Goal: Use online tool/utility: Utilize a website feature to perform a specific function

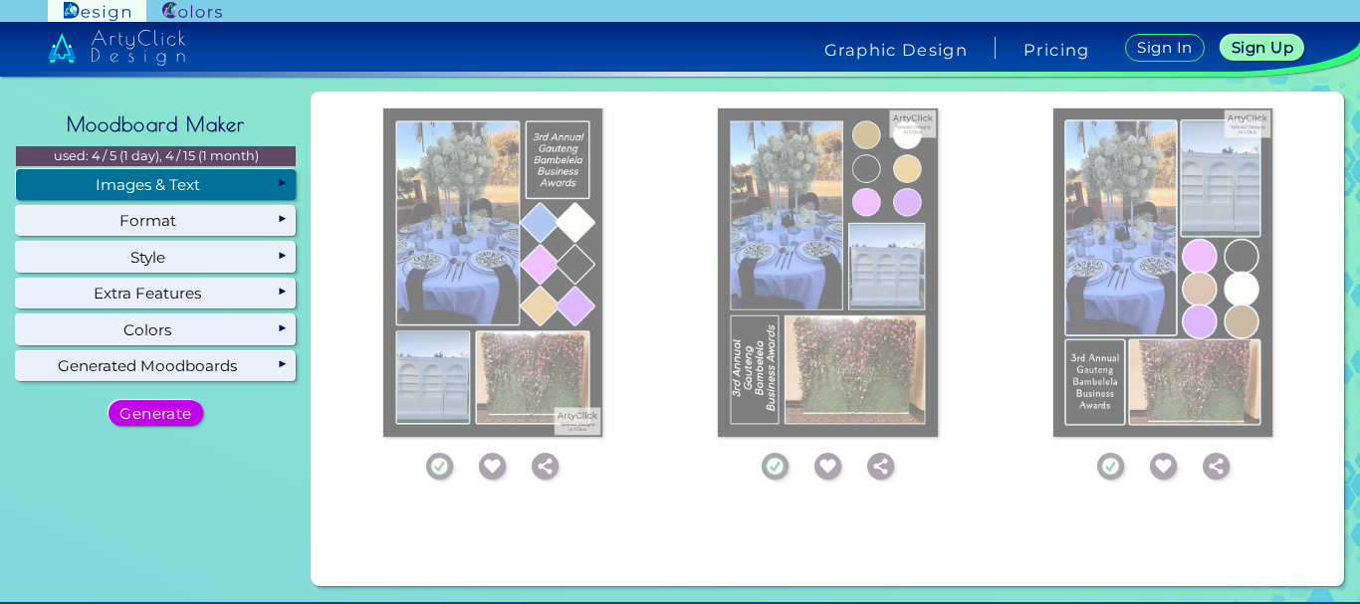
click at [227, 183] on div "Images & Text" at bounding box center [156, 184] width 280 height 30
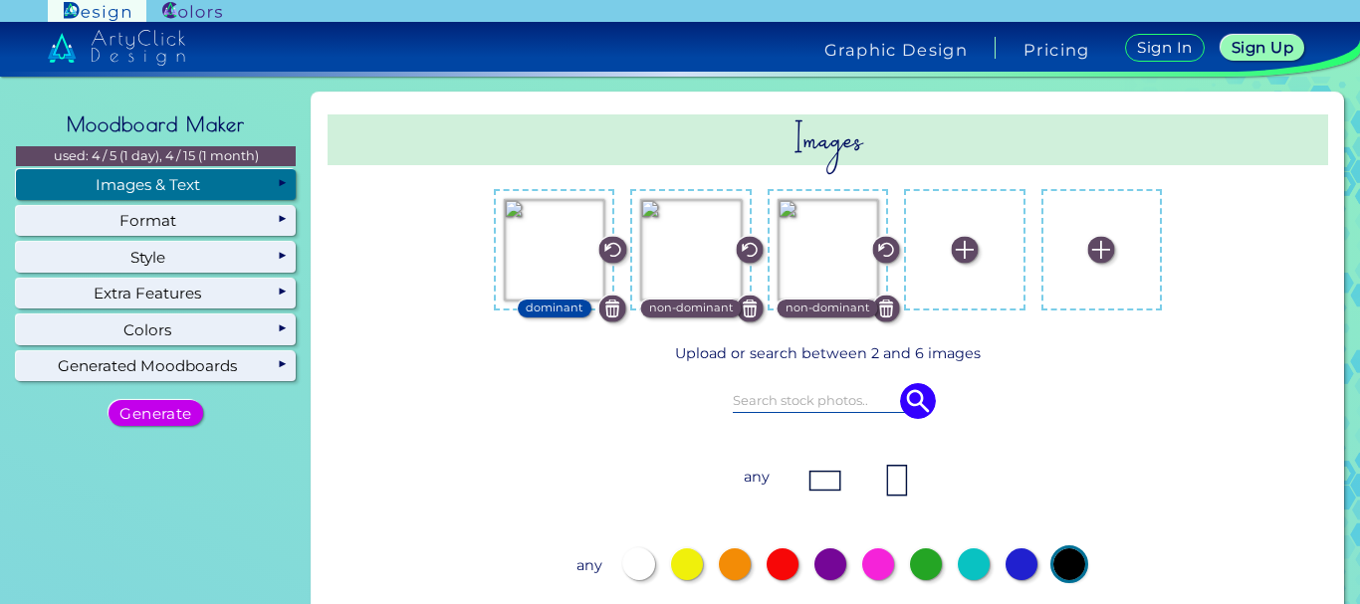
click at [738, 306] on img at bounding box center [749, 308] width 27 height 27
click at [881, 310] on img at bounding box center [886, 308] width 27 height 27
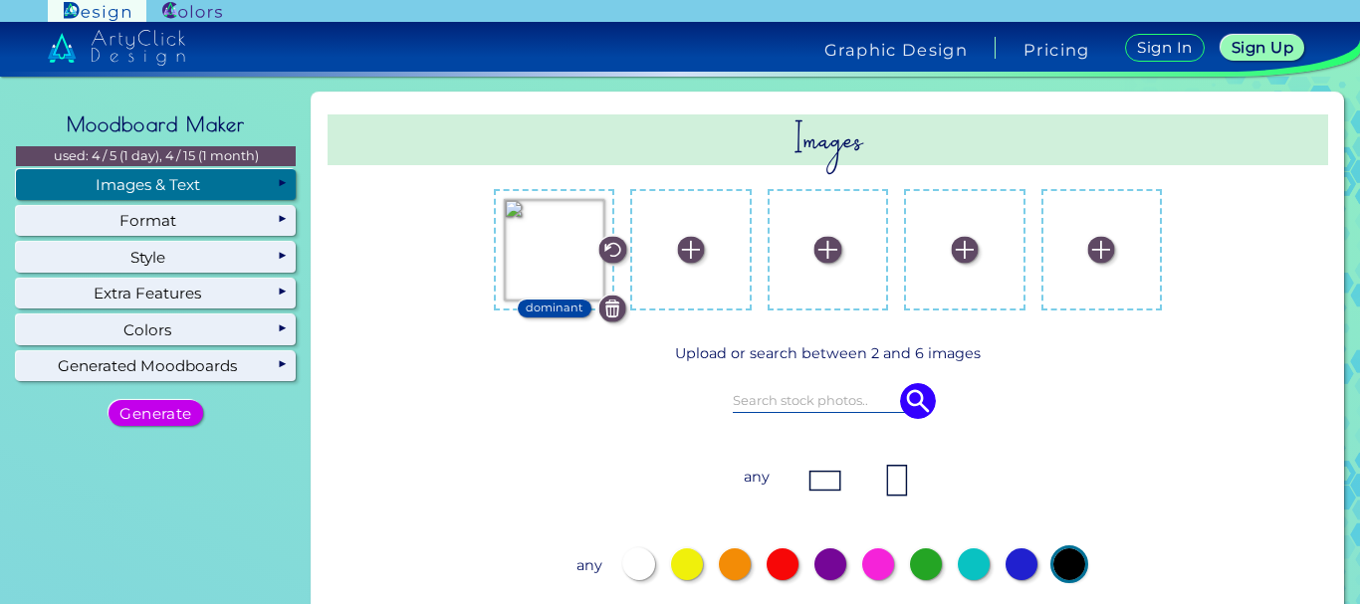
click at [682, 254] on img at bounding box center [691, 249] width 27 height 27
click at [0, 0] on input "file" at bounding box center [0, 0] width 0 height 0
click at [819, 246] on img at bounding box center [827, 249] width 27 height 27
click at [0, 0] on input "file" at bounding box center [0, 0] width 0 height 0
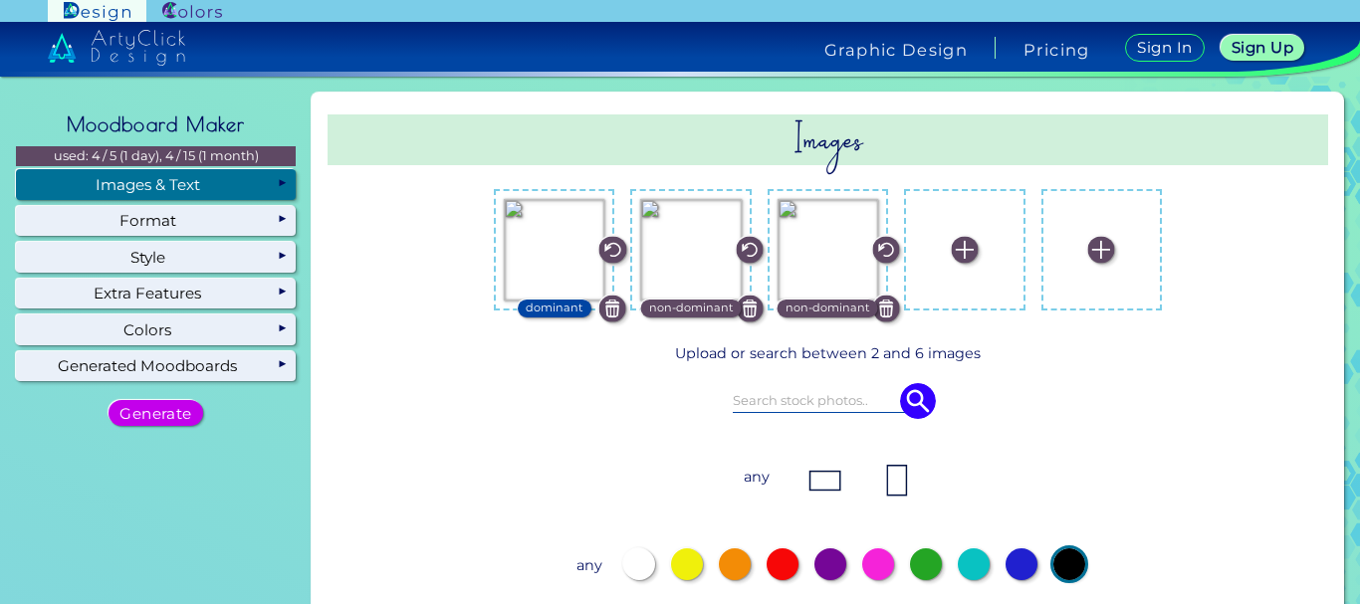
click at [631, 571] on div at bounding box center [639, 565] width 32 height 32
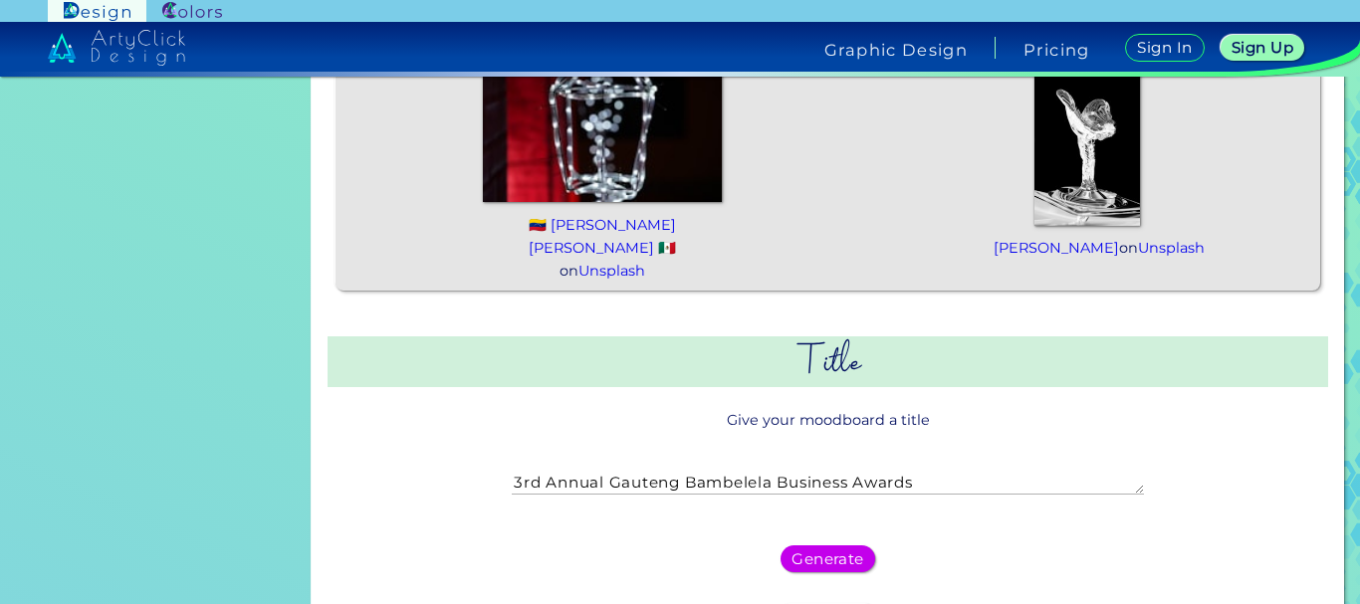
scroll to position [941, 0]
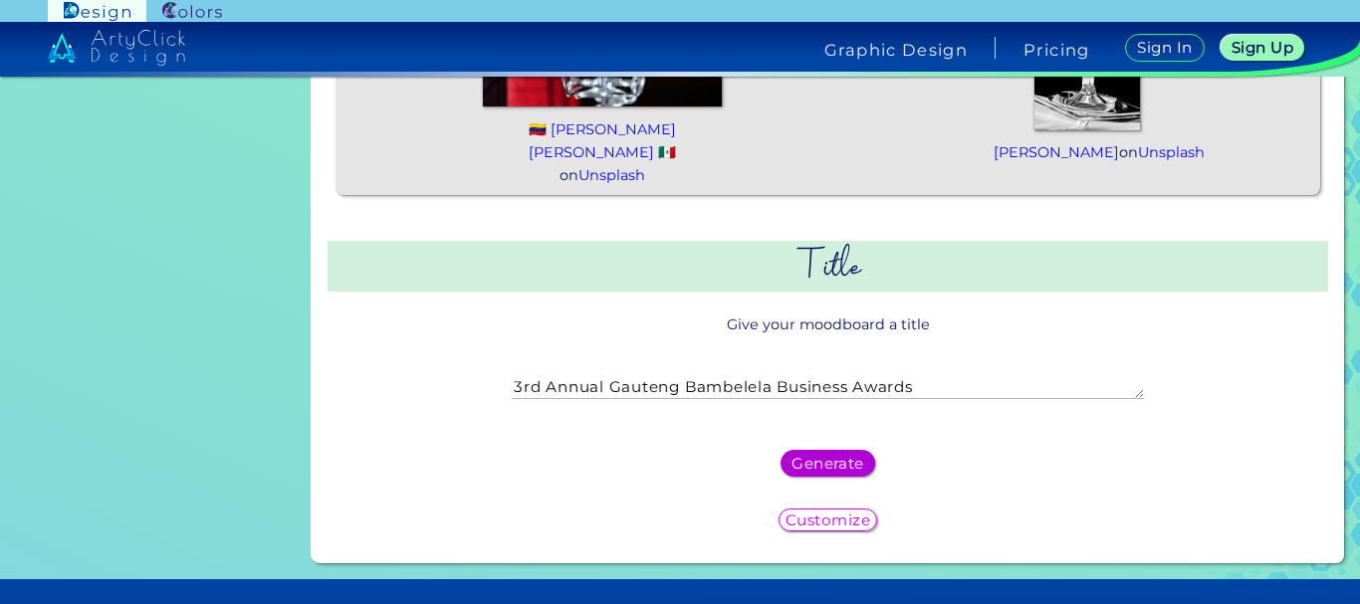
click at [828, 456] on h5 "Generate" at bounding box center [827, 463] width 73 height 15
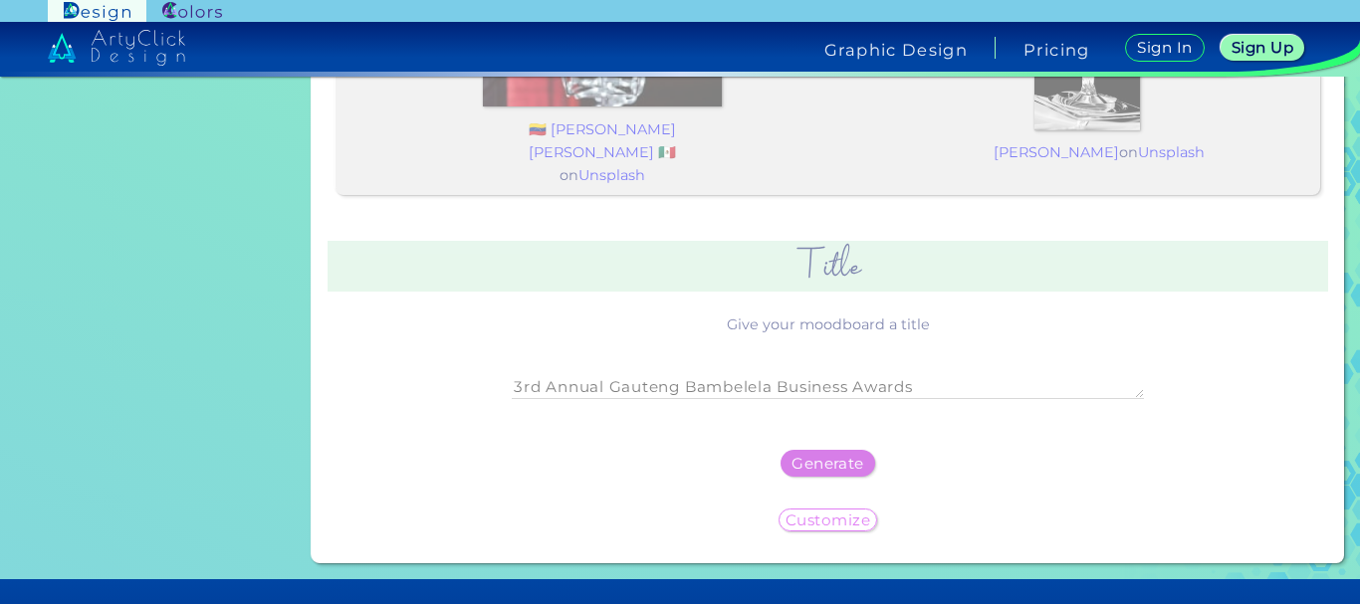
scroll to position [0, 0]
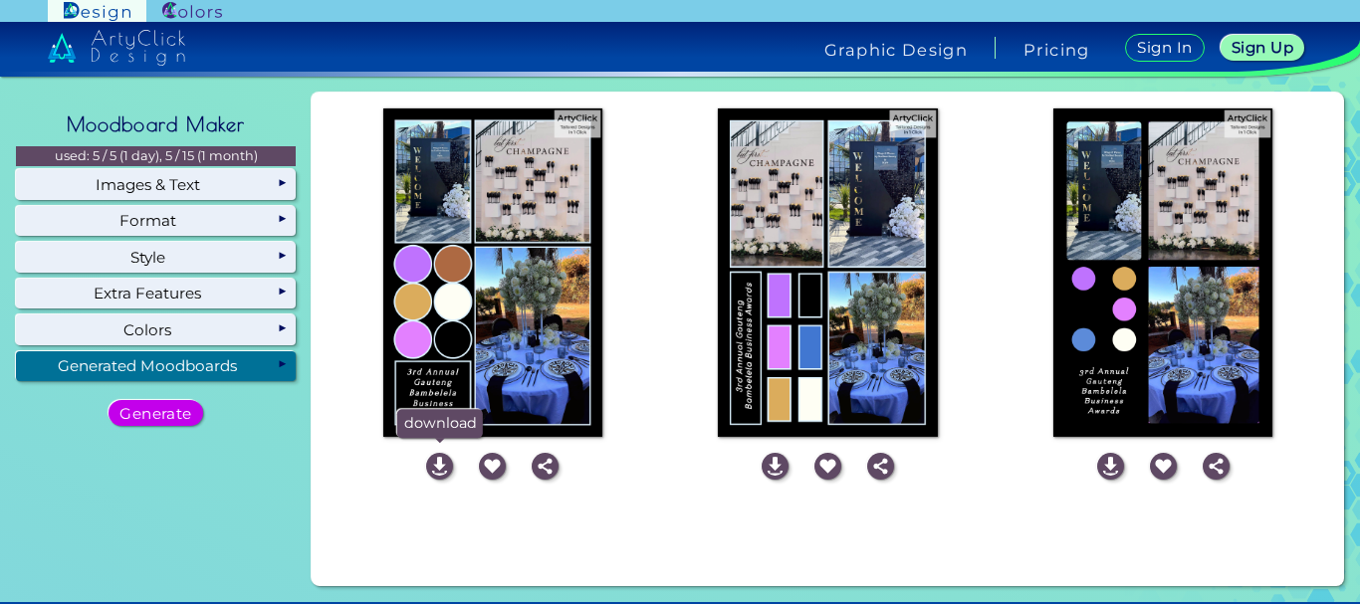
click at [430, 469] on img at bounding box center [439, 466] width 27 height 27
click at [768, 464] on img at bounding box center [775, 466] width 27 height 27
